Goal: Information Seeking & Learning: Learn about a topic

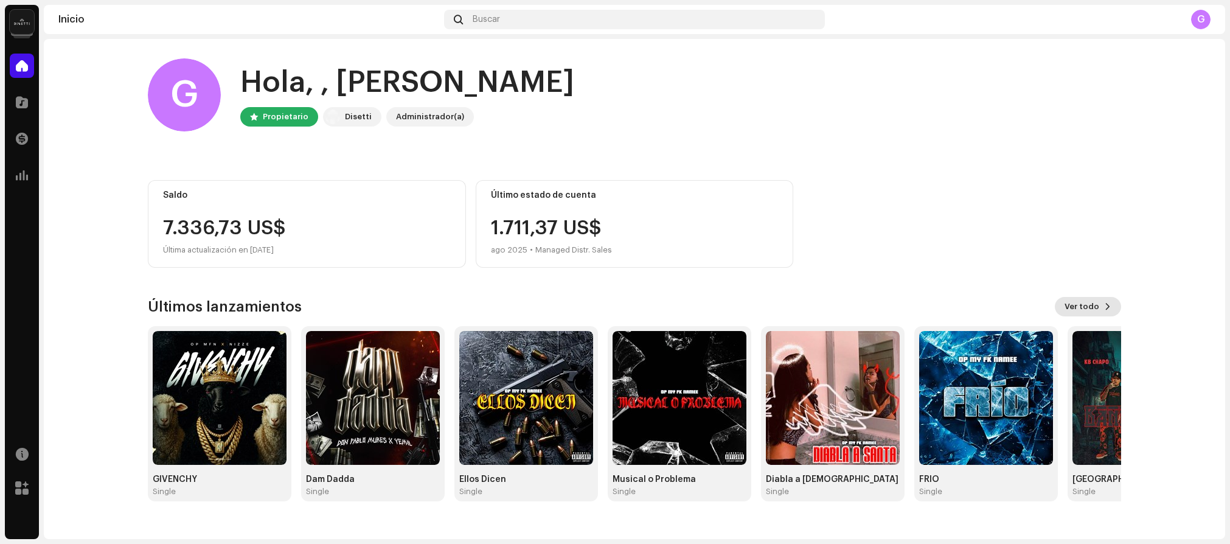
click at [1088, 303] on span "Ver todo" at bounding box center [1082, 307] width 35 height 24
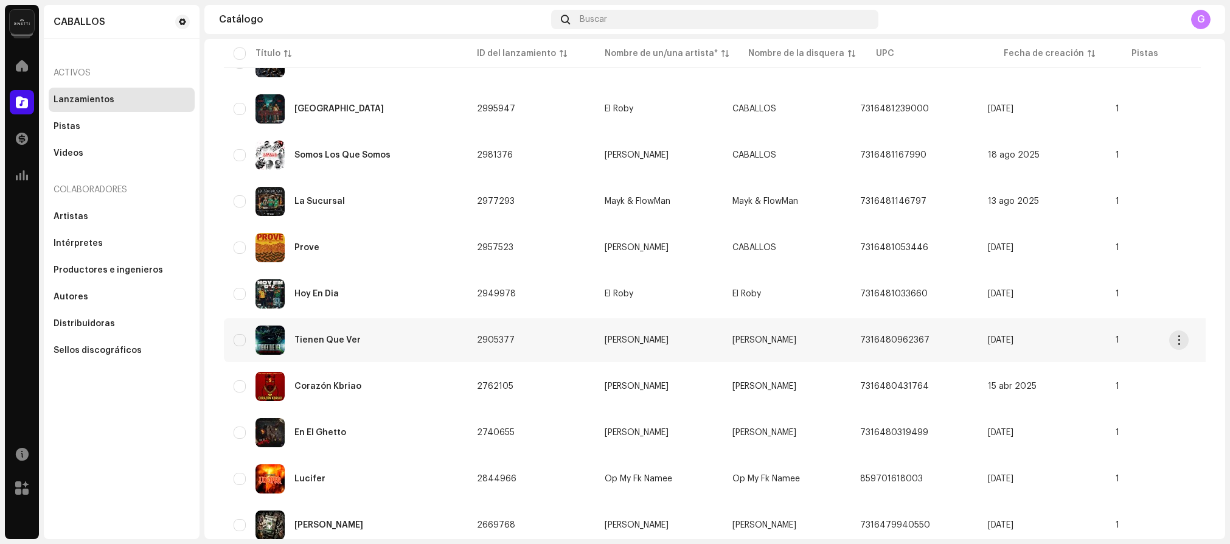
click at [378, 340] on div "Tienen Que Ver" at bounding box center [346, 340] width 224 height 29
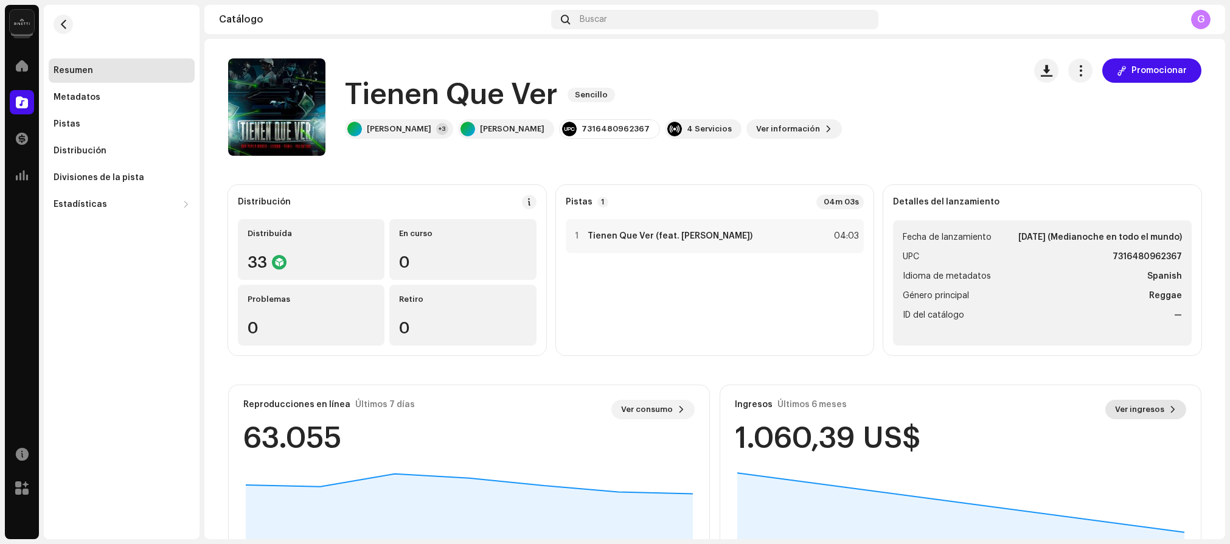
click at [1125, 407] on span "Ver ingresos" at bounding box center [1139, 409] width 49 height 24
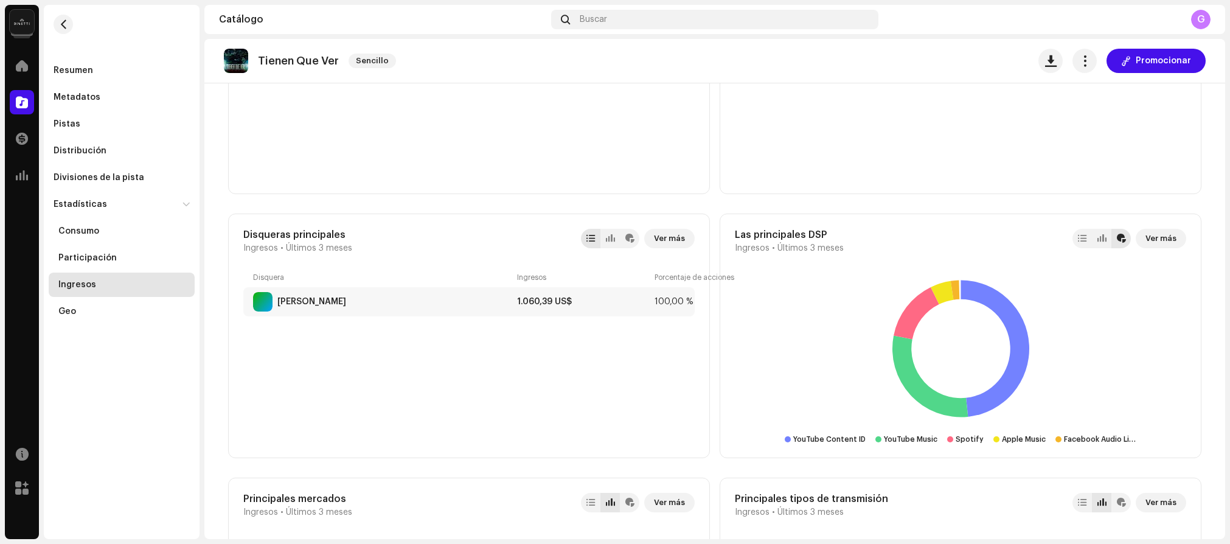
scroll to position [633, 0]
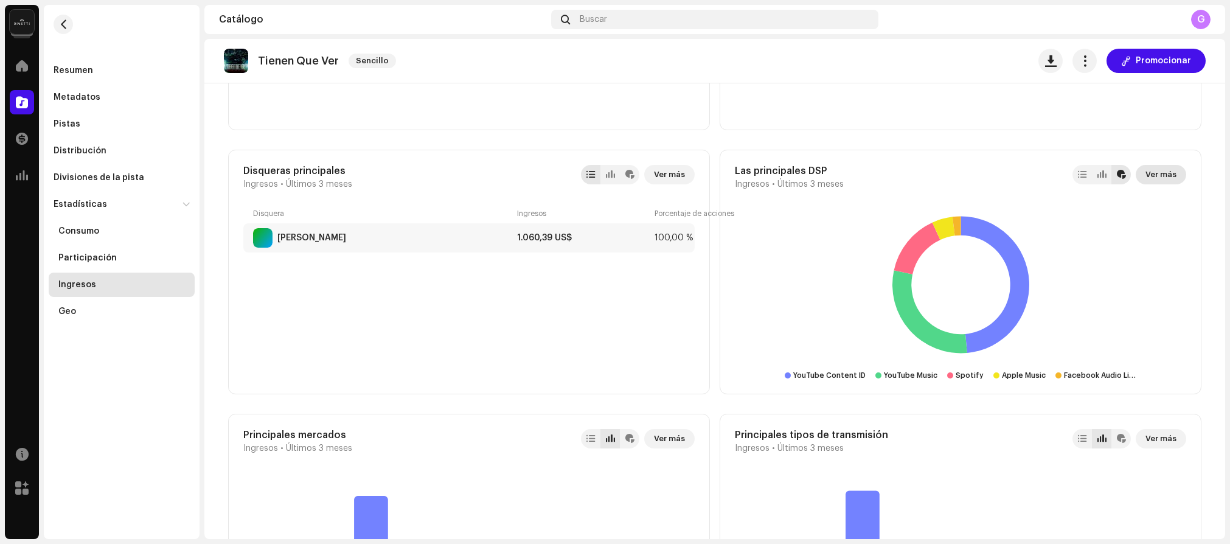
click at [1156, 172] on span "Ver más" at bounding box center [1161, 174] width 31 height 24
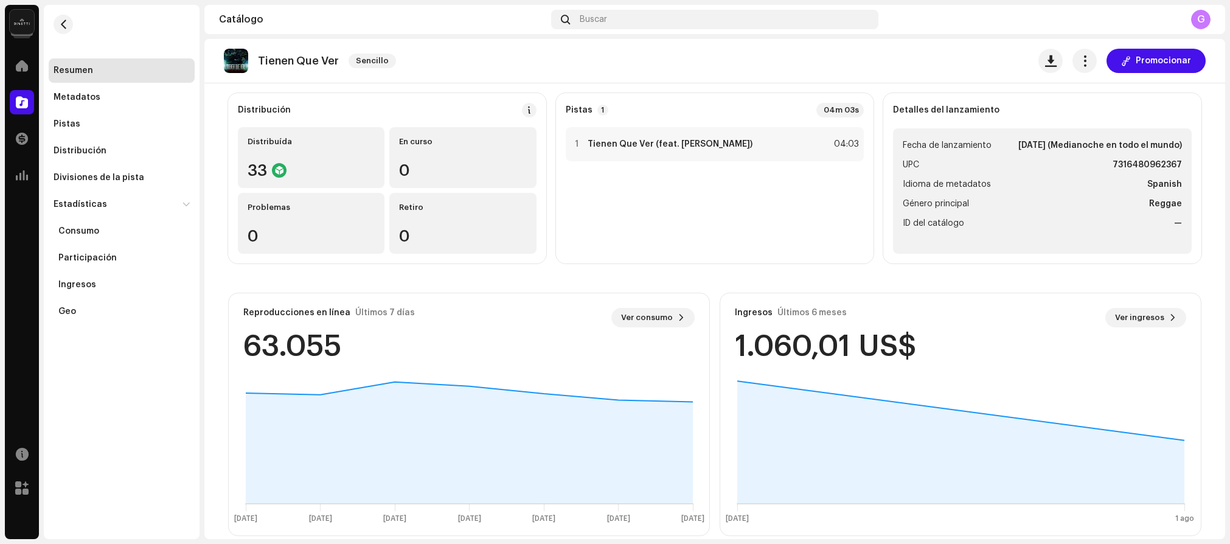
scroll to position [108, 0]
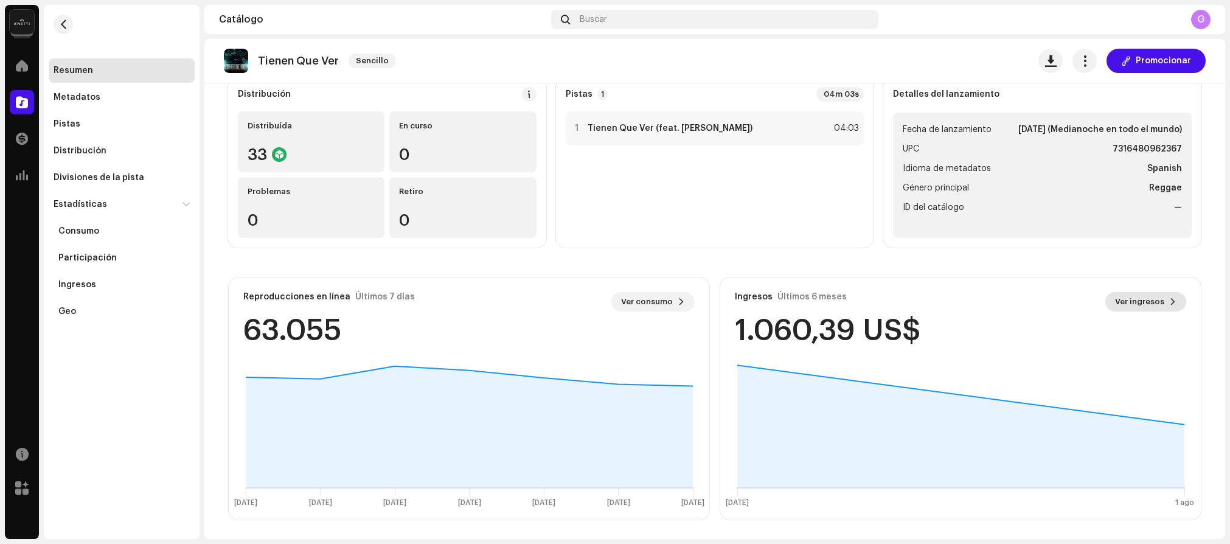
click at [1125, 306] on span "Ver ingresos" at bounding box center [1139, 302] width 49 height 24
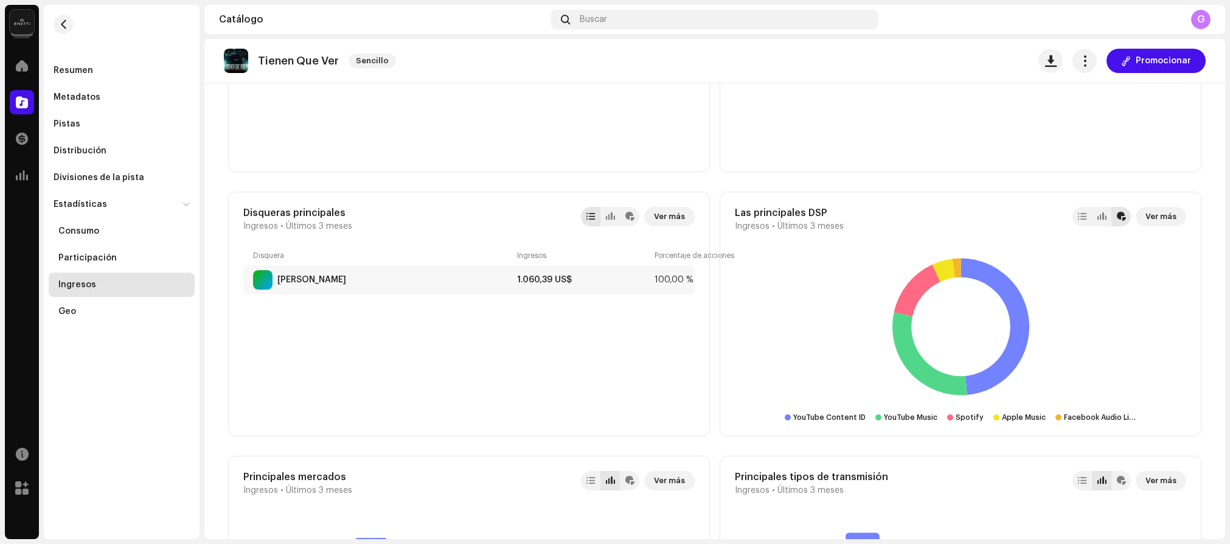
scroll to position [583, 0]
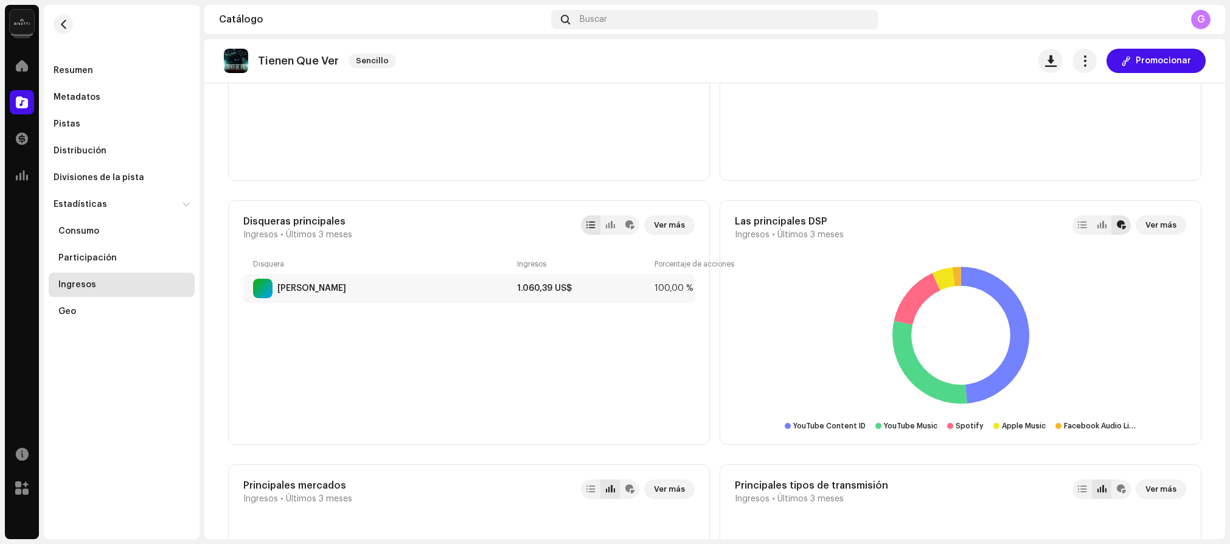
click at [55, 14] on re-m-nav-back at bounding box center [63, 32] width 29 height 54
click at [60, 24] on span "button" at bounding box center [63, 24] width 9 height 10
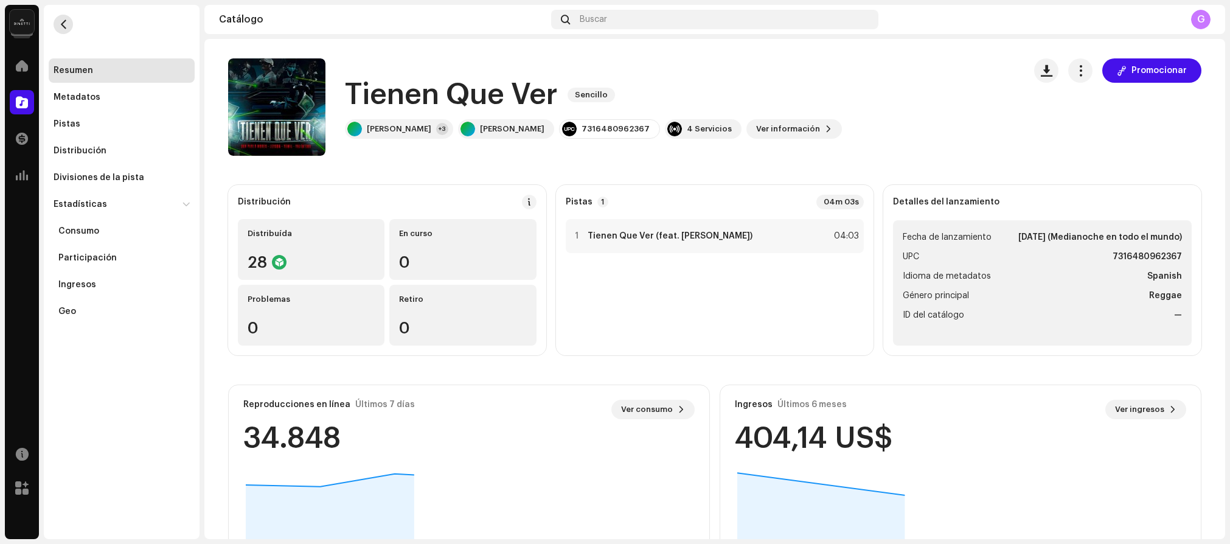
click at [60, 24] on span "button" at bounding box center [63, 24] width 9 height 10
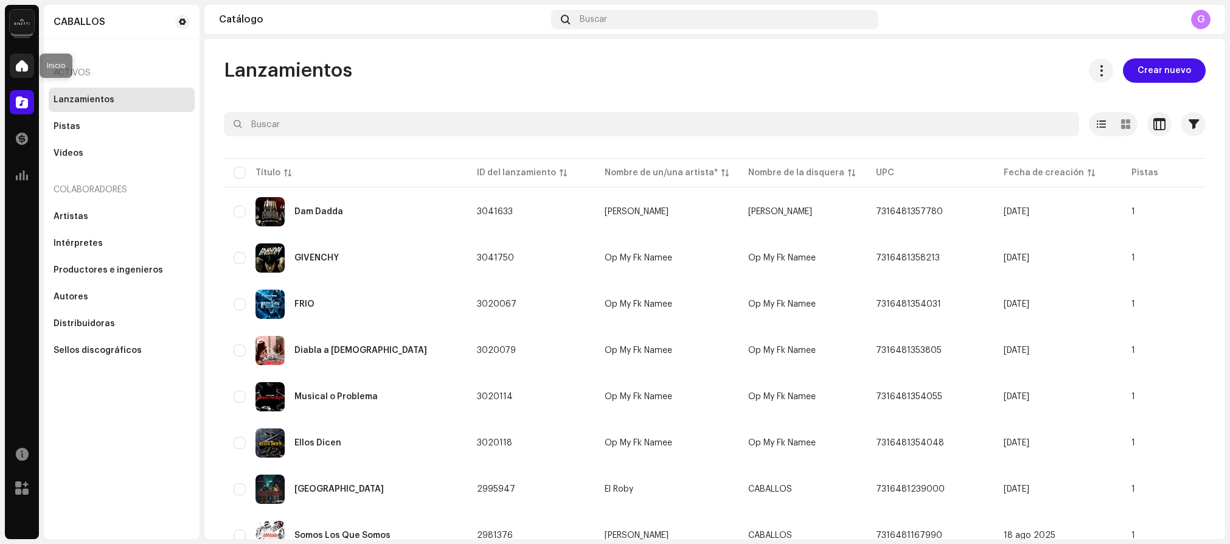
click at [22, 77] on div at bounding box center [22, 66] width 24 height 24
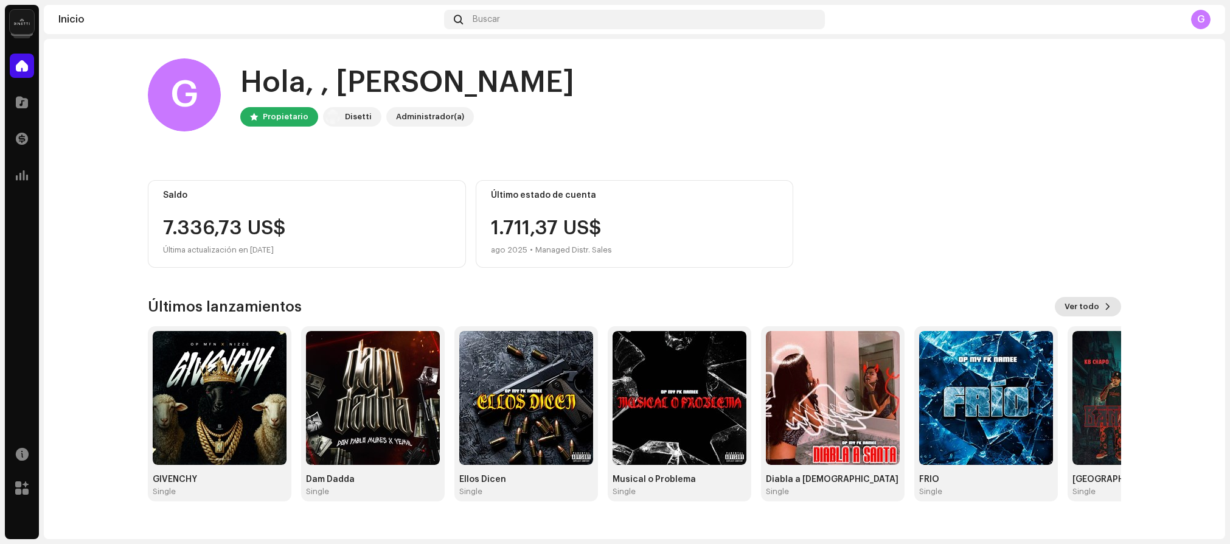
click at [1115, 305] on button "Ver todo" at bounding box center [1088, 306] width 66 height 19
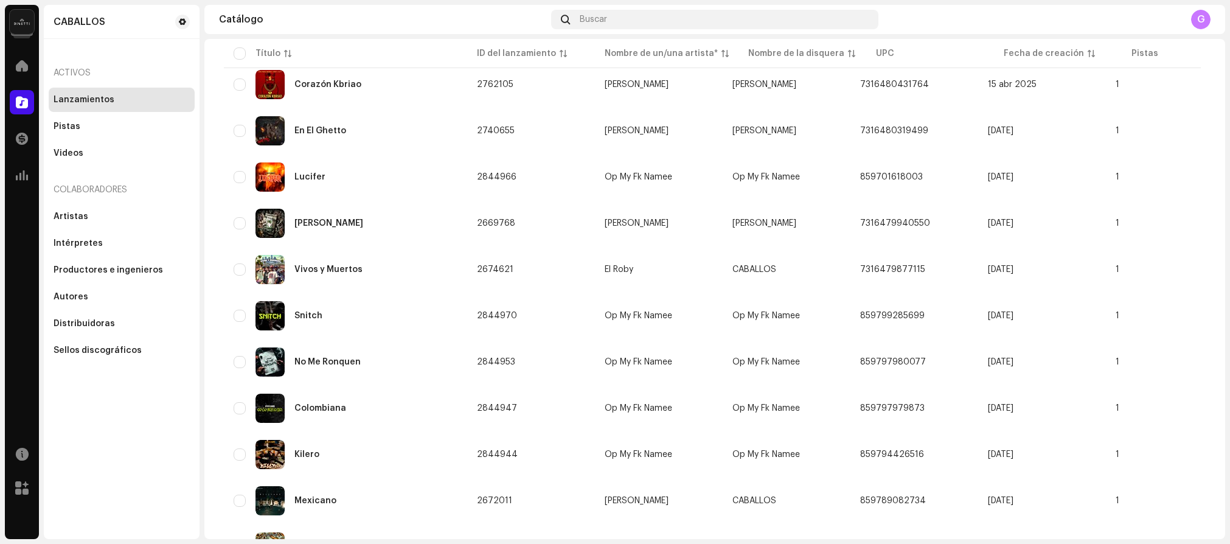
scroll to position [694, 0]
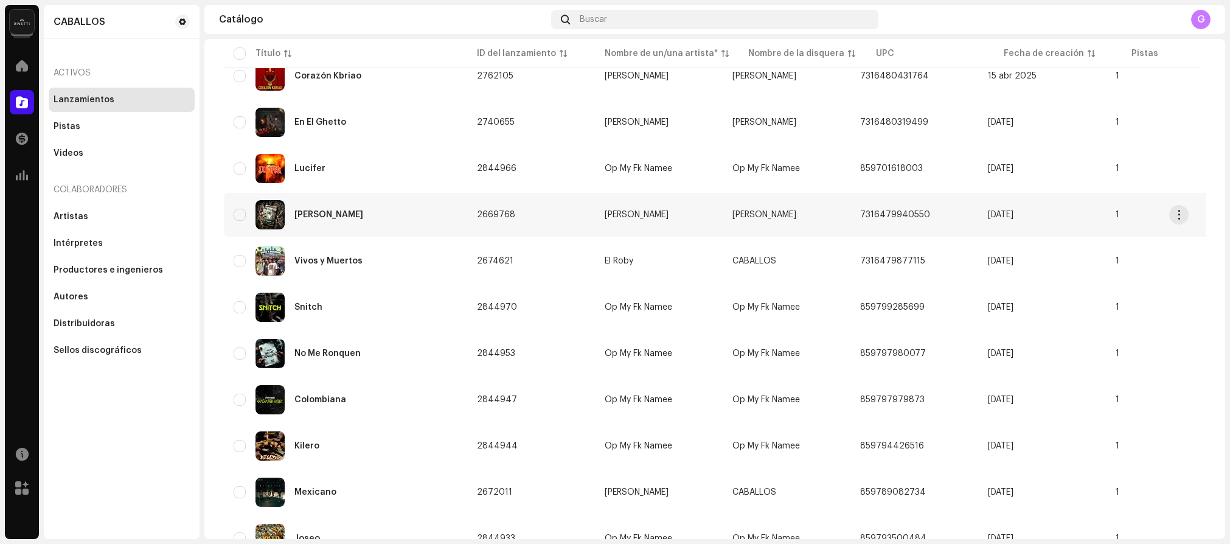
click at [576, 217] on td "2669768" at bounding box center [531, 215] width 128 height 44
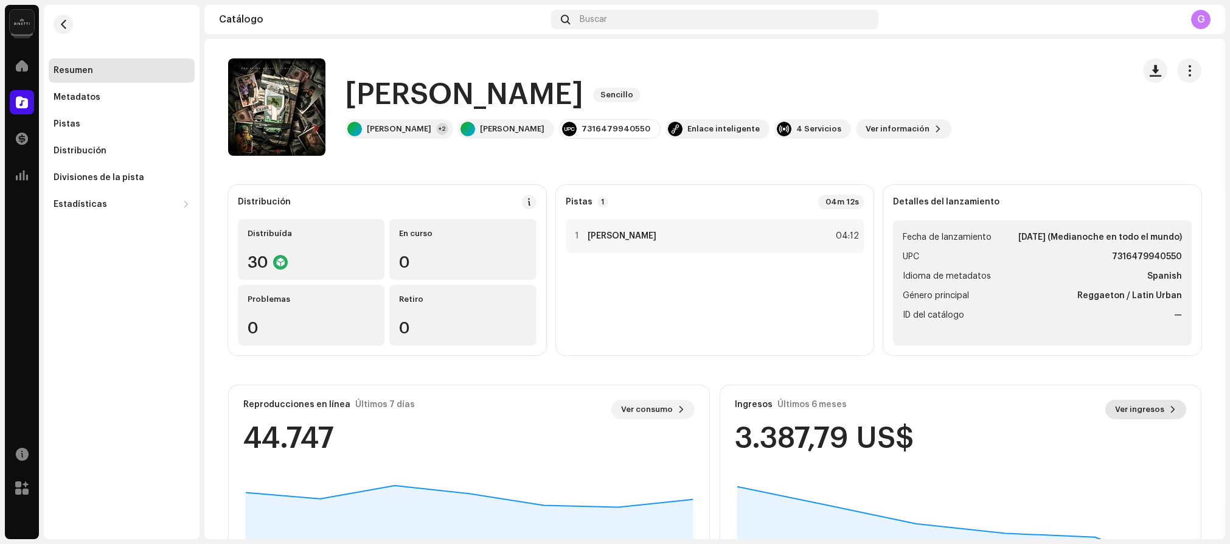
click at [1136, 412] on span "Ver ingresos" at bounding box center [1139, 409] width 49 height 24
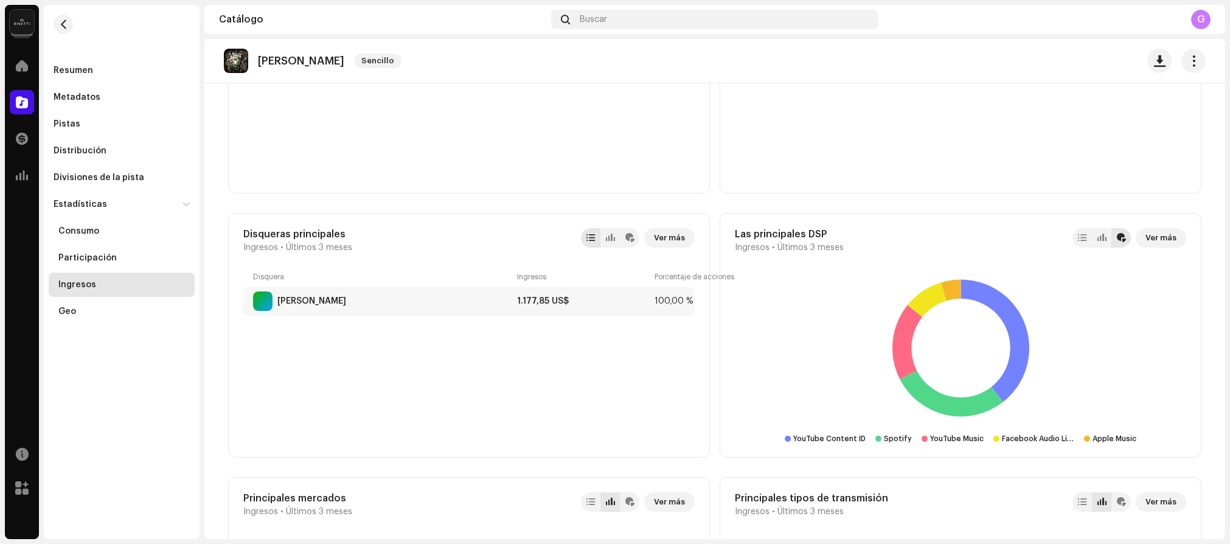
scroll to position [570, 0]
click at [1139, 239] on button "Ver más" at bounding box center [1161, 238] width 51 height 19
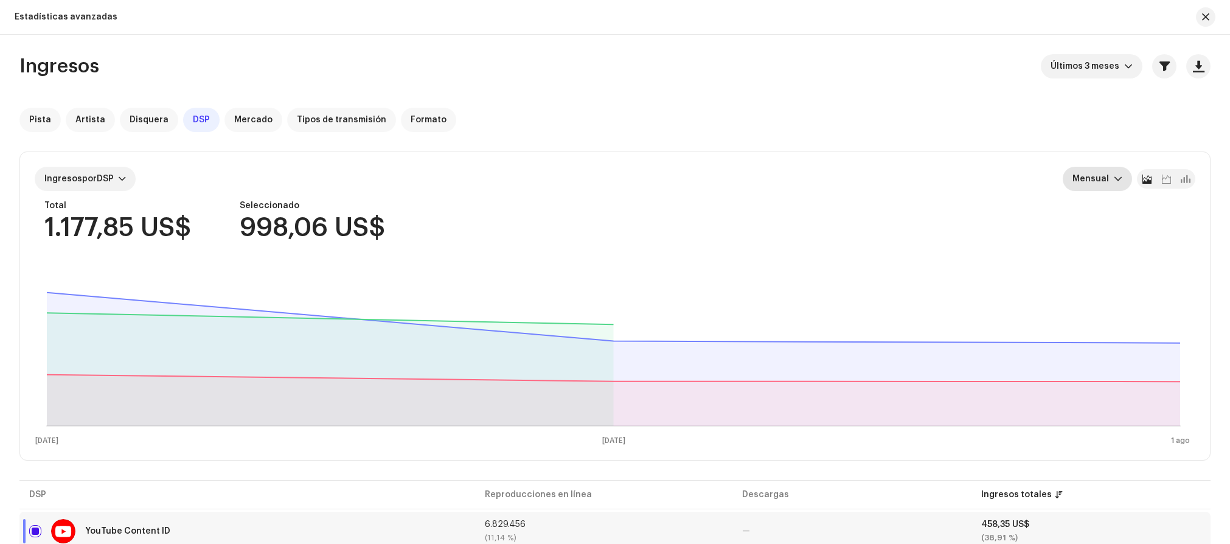
click at [1097, 182] on span "Mensual" at bounding box center [1093, 179] width 41 height 24
click at [1109, 234] on div "Anual" at bounding box center [1112, 233] width 78 height 12
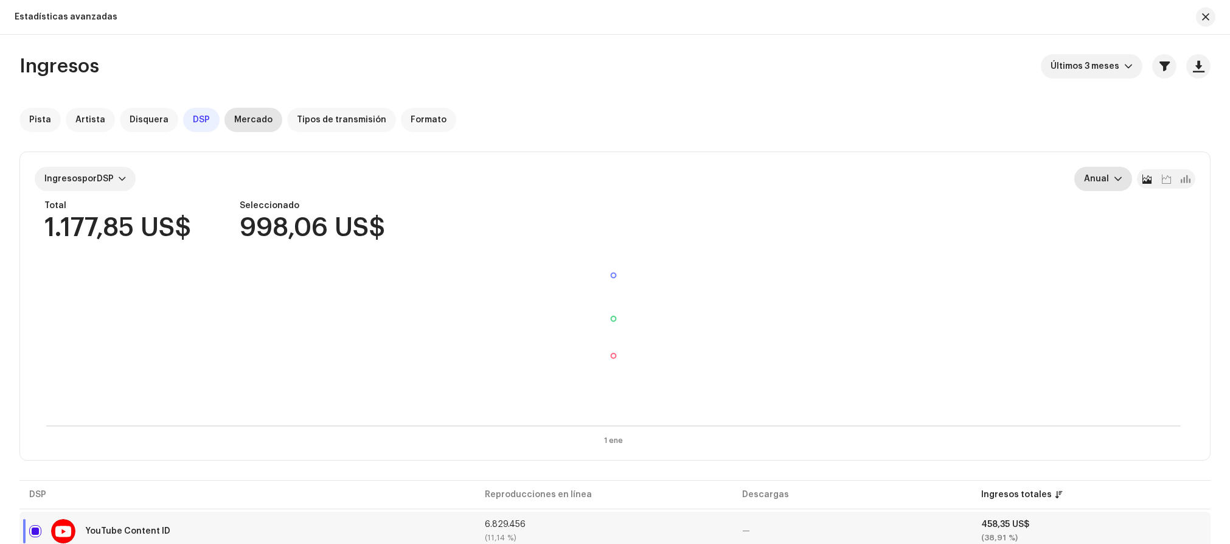
click at [243, 121] on span "Mercado" at bounding box center [253, 120] width 38 height 10
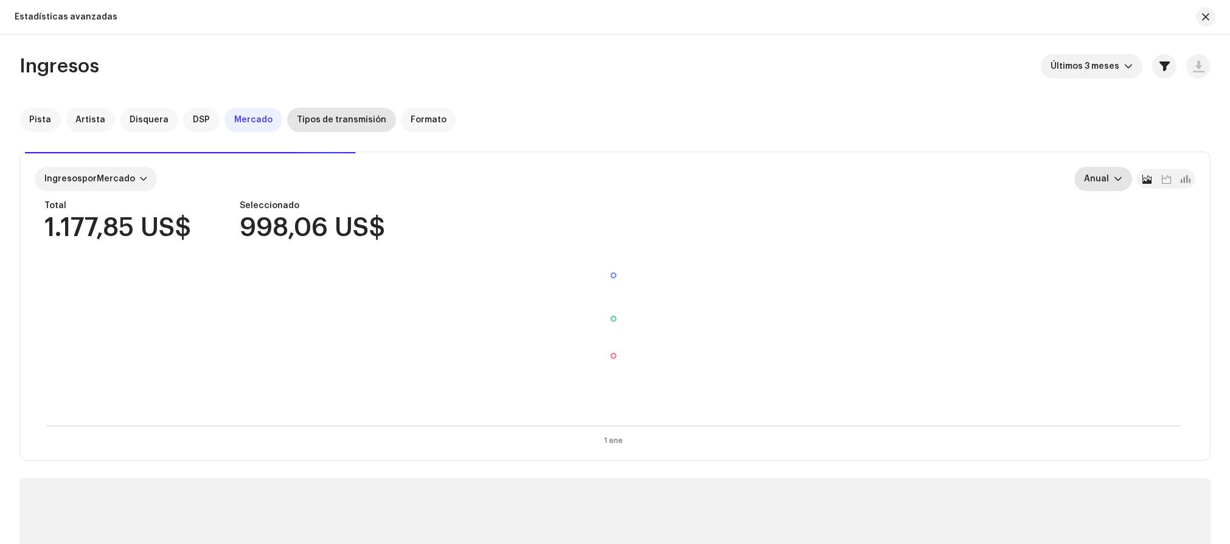
click at [299, 116] on span "Tipos de transmisión" at bounding box center [341, 120] width 89 height 10
